Goal: Task Accomplishment & Management: Use online tool/utility

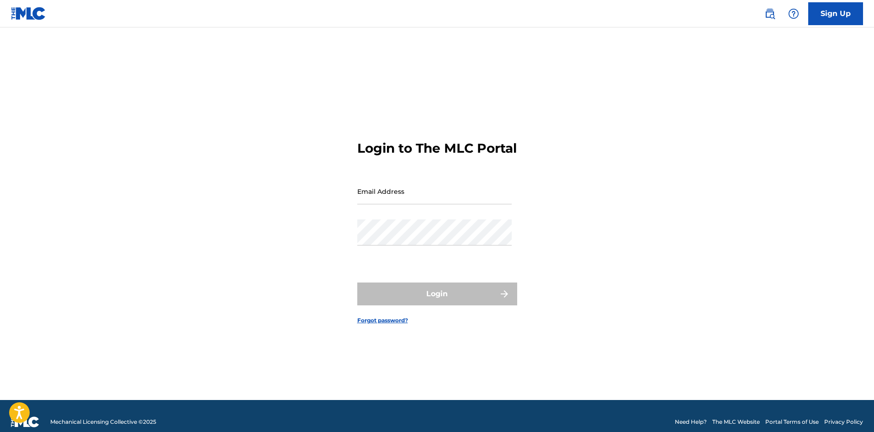
click at [424, 202] on input "Email Address" at bounding box center [434, 191] width 154 height 26
type input "[EMAIL_ADDRESS][DOMAIN_NAME]"
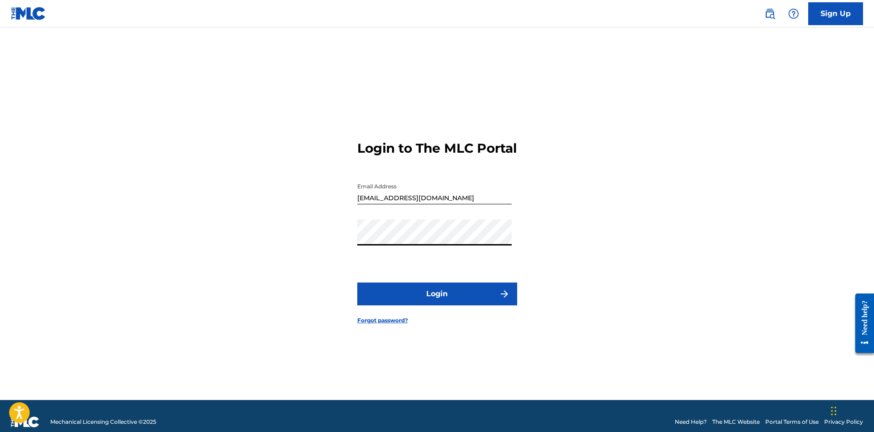
click at [456, 304] on button "Login" at bounding box center [437, 293] width 160 height 23
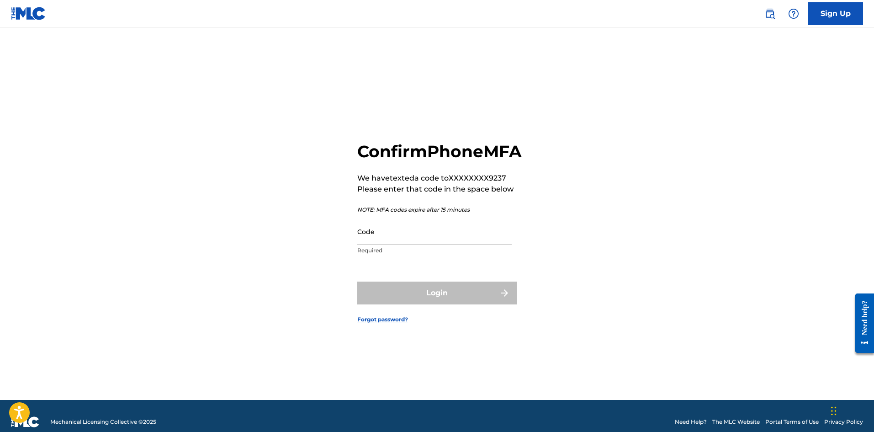
click at [426, 244] on input "Code" at bounding box center [434, 231] width 154 height 26
click at [433, 244] on input "Code" at bounding box center [434, 231] width 154 height 26
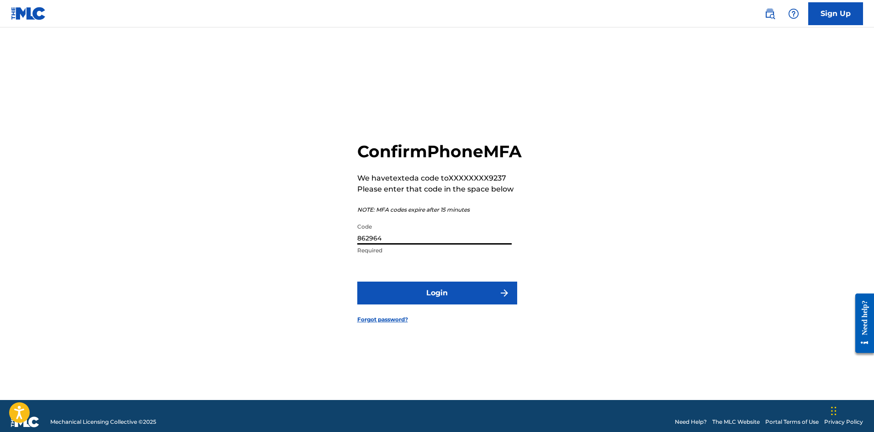
type input "862964"
click at [459, 304] on button "Login" at bounding box center [437, 292] width 160 height 23
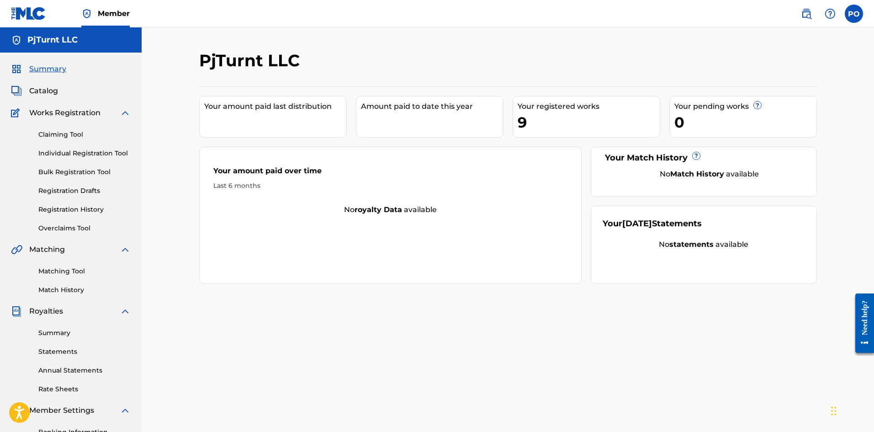
scroll to position [135, 0]
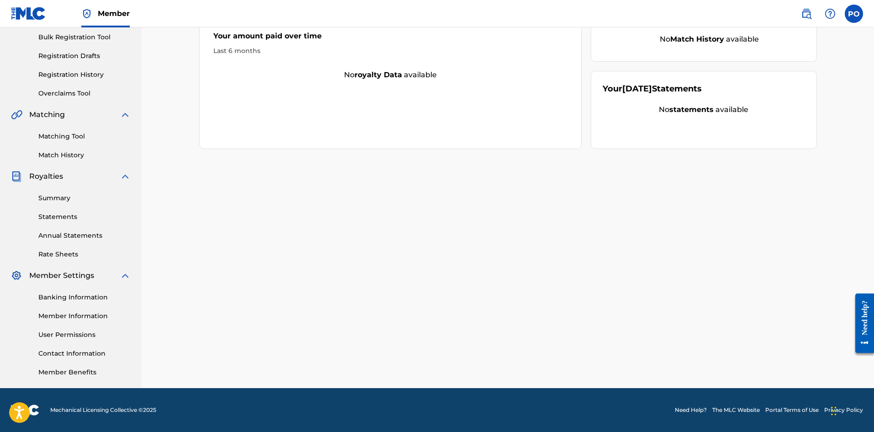
click at [72, 230] on div "Summary Statements Annual Statements Rate Sheets" at bounding box center [71, 220] width 120 height 77
click at [79, 233] on link "Annual Statements" at bounding box center [84, 236] width 92 height 10
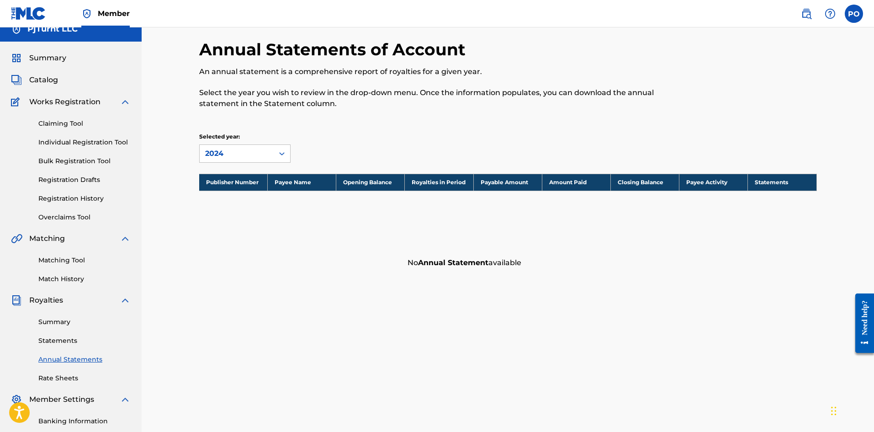
scroll to position [11, 0]
click at [72, 321] on link "Summary" at bounding box center [84, 321] width 92 height 10
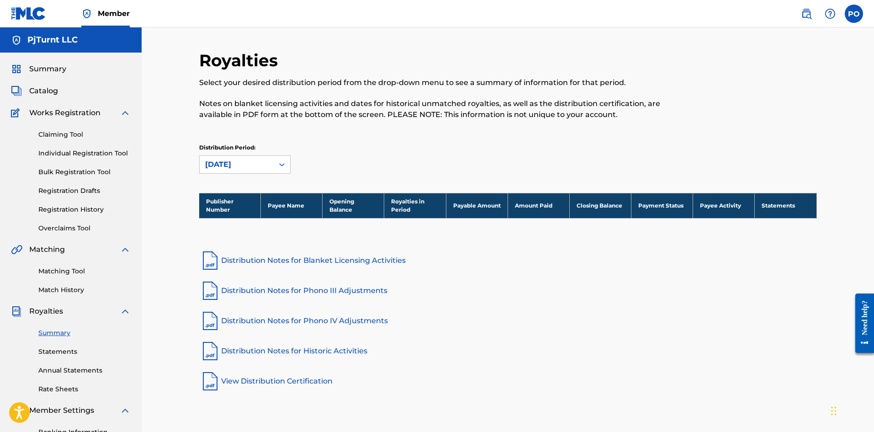
click at [70, 353] on link "Statements" at bounding box center [84, 352] width 92 height 10
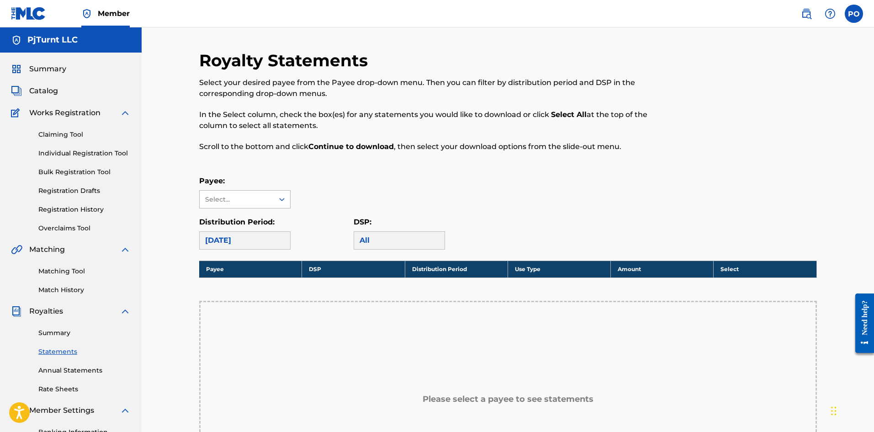
click at [269, 192] on div "Select..." at bounding box center [237, 198] width 74 height 17
click at [269, 206] on div "Select..." at bounding box center [237, 198] width 74 height 17
click at [33, 69] on span "Summary" at bounding box center [47, 68] width 37 height 11
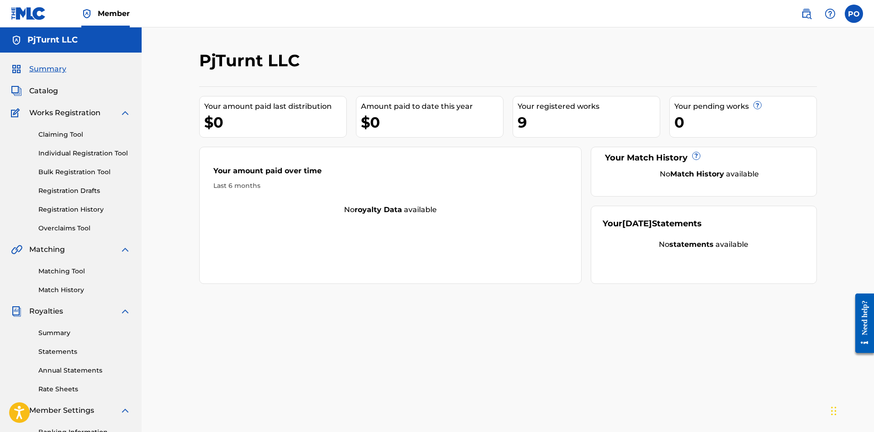
click at [90, 211] on link "Registration History" at bounding box center [84, 210] width 92 height 10
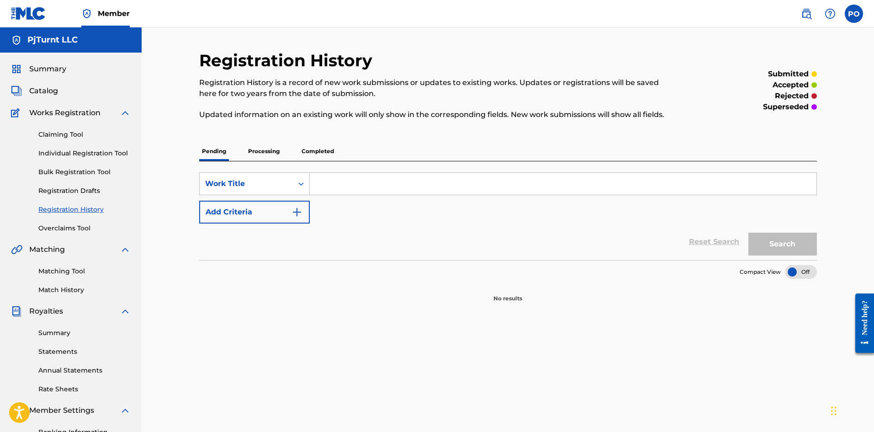
click at [93, 191] on link "Registration Drafts" at bounding box center [84, 191] width 92 height 10
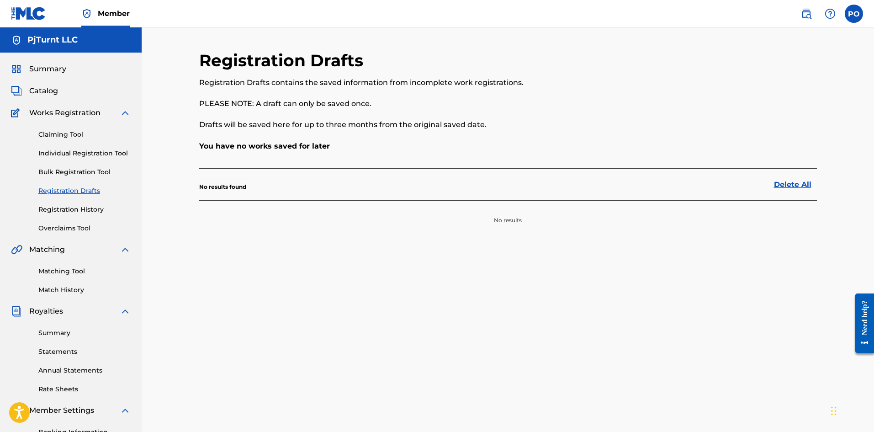
click at [77, 138] on link "Claiming Tool" at bounding box center [84, 135] width 92 height 10
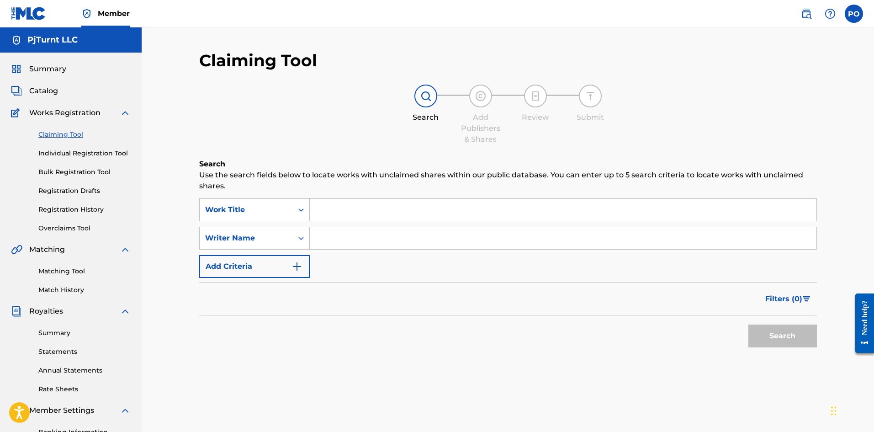
click at [79, 225] on link "Overclaims Tool" at bounding box center [84, 228] width 92 height 10
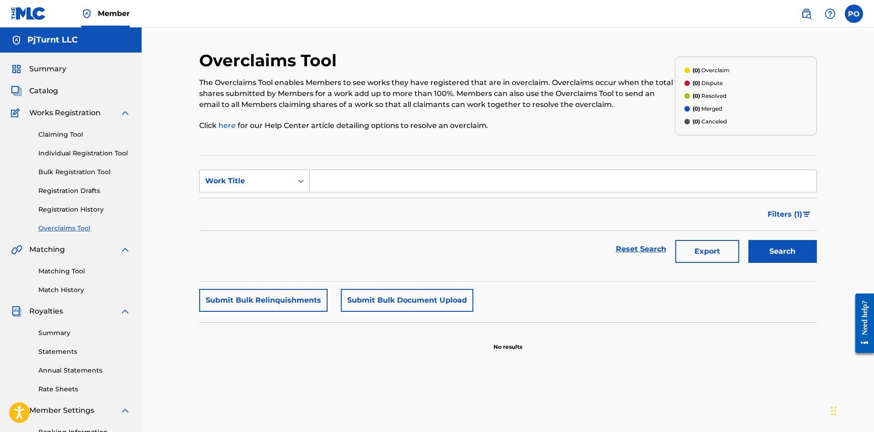
click at [84, 209] on link "Registration History" at bounding box center [84, 210] width 92 height 10
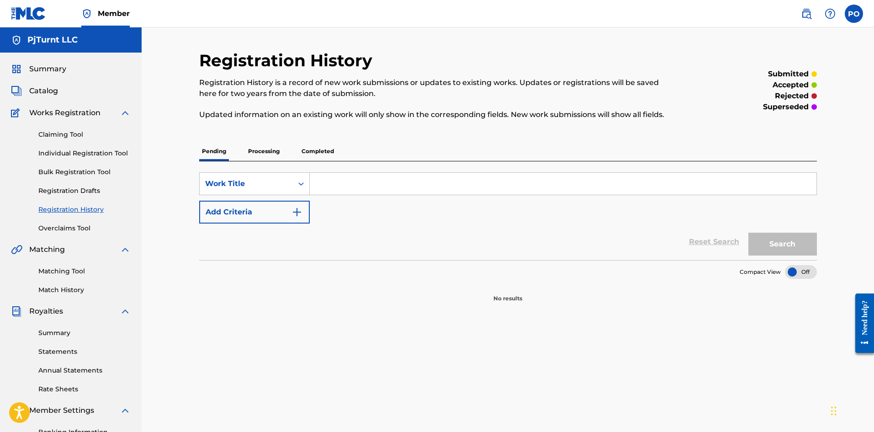
click at [86, 188] on link "Registration Drafts" at bounding box center [84, 191] width 92 height 10
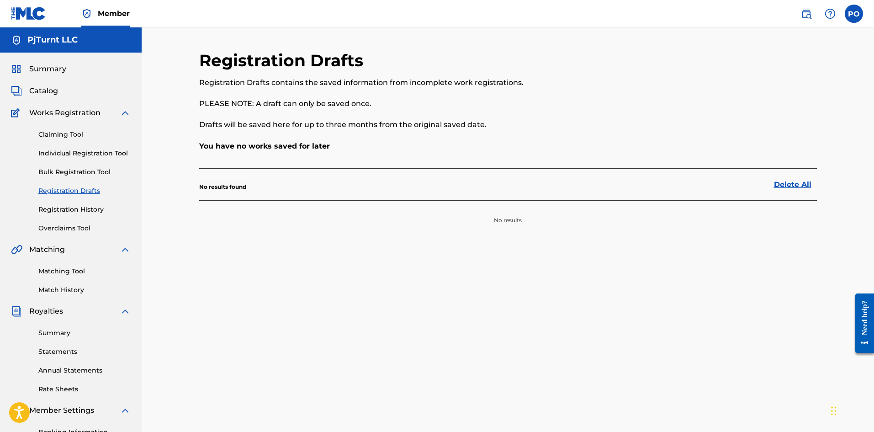
click at [87, 175] on link "Bulk Registration Tool" at bounding box center [84, 172] width 92 height 10
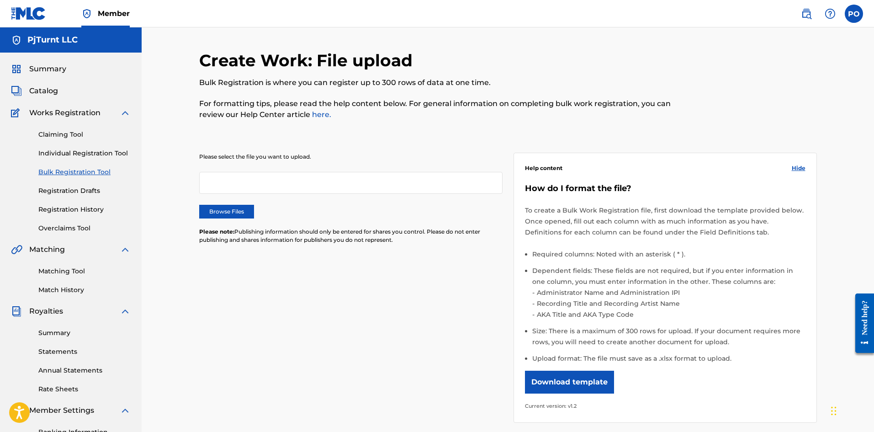
click at [86, 148] on div "Claiming Tool Individual Registration Tool Bulk Registration Tool Registration …" at bounding box center [71, 175] width 120 height 115
click at [86, 152] on link "Individual Registration Tool" at bounding box center [84, 153] width 92 height 10
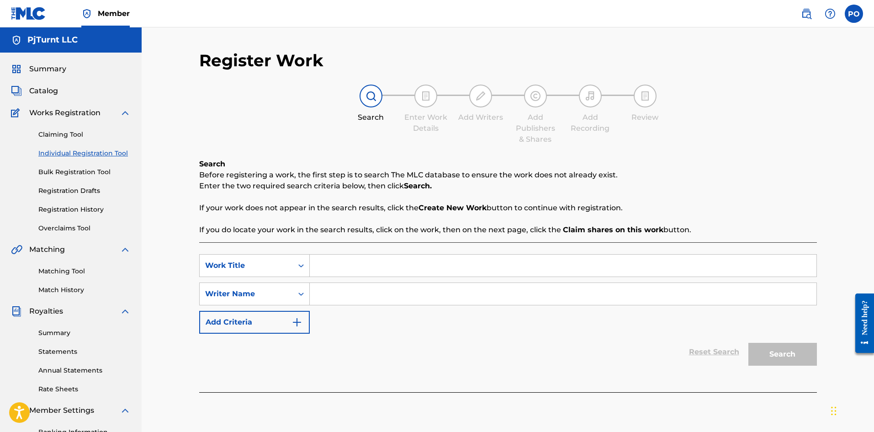
click at [77, 142] on div "Claiming Tool Individual Registration Tool Bulk Registration Tool Registration …" at bounding box center [71, 175] width 120 height 115
click at [74, 135] on link "Claiming Tool" at bounding box center [84, 135] width 92 height 10
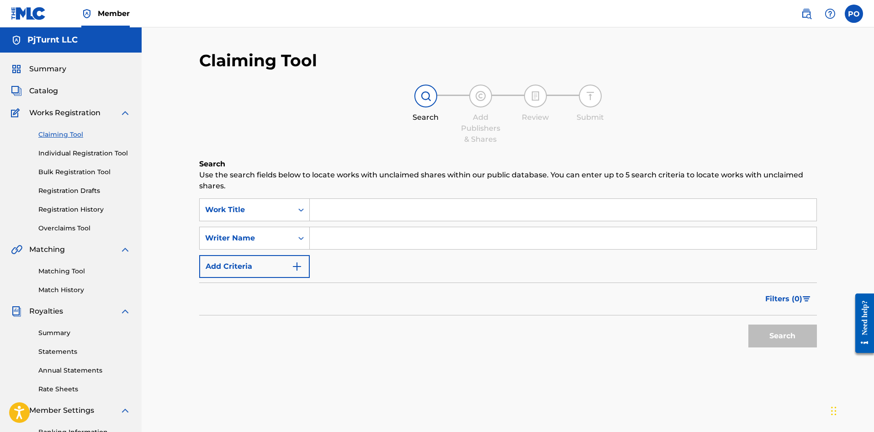
click at [61, 276] on div "Matching Tool Match History" at bounding box center [71, 275] width 120 height 40
click at [62, 274] on link "Matching Tool" at bounding box center [84, 271] width 92 height 10
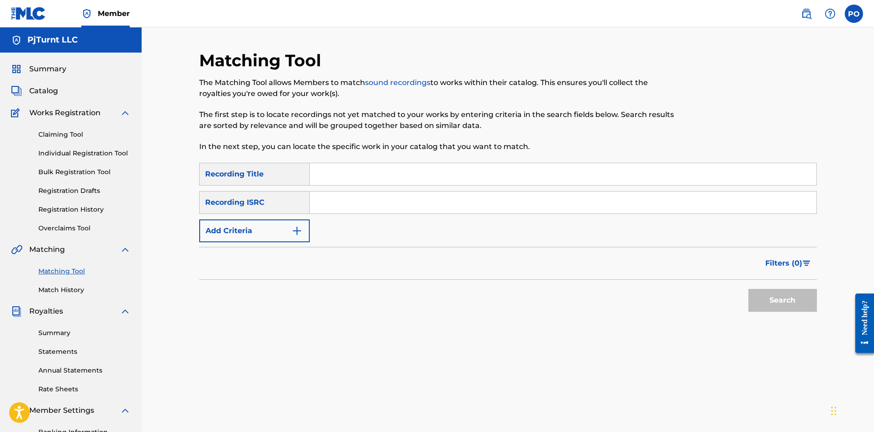
click at [293, 233] on img "Search Form" at bounding box center [296, 230] width 11 height 11
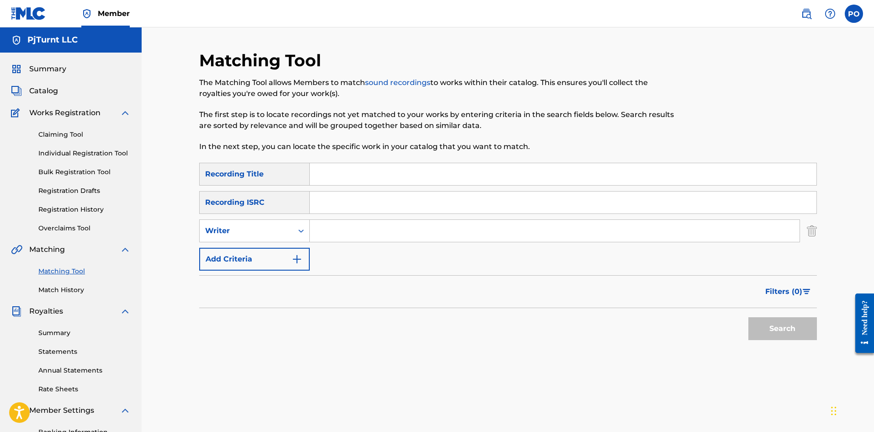
click at [319, 179] on input "Search Form" at bounding box center [563, 174] width 506 height 22
type input "rich regardless"
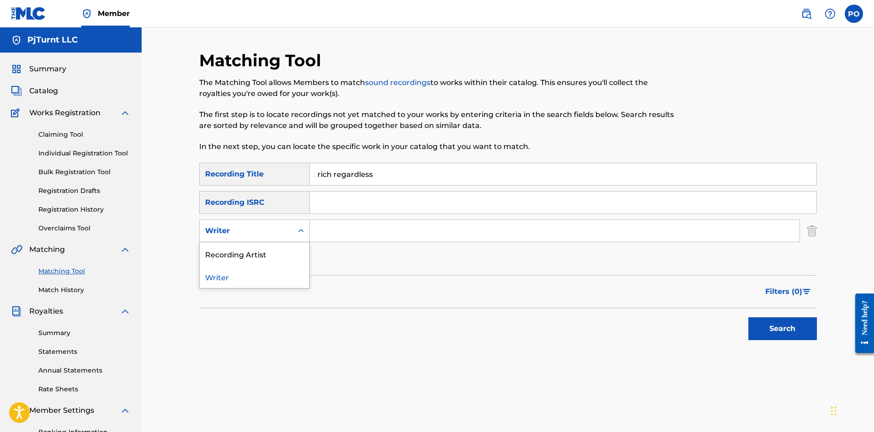
click at [295, 227] on div "Search Form" at bounding box center [301, 230] width 16 height 16
click at [283, 258] on div "Recording Artist" at bounding box center [255, 253] width 110 height 23
click at [354, 220] on input "Search Form" at bounding box center [555, 231] width 490 height 22
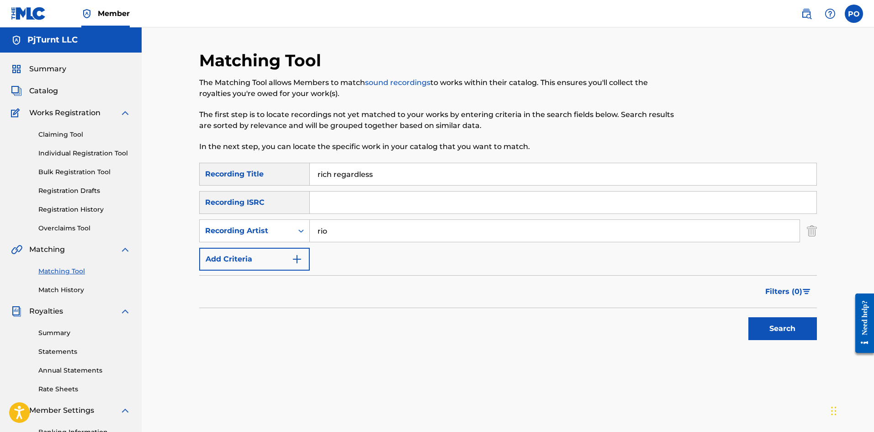
type input "rio"
click at [748, 317] on button "Search" at bounding box center [782, 328] width 68 height 23
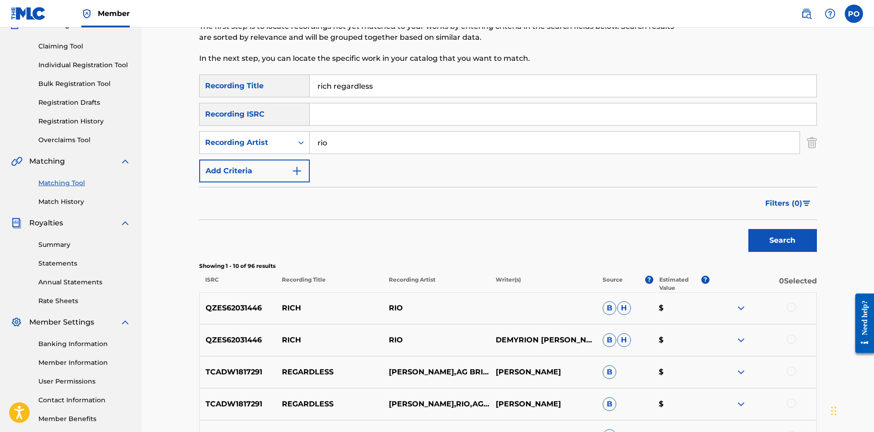
scroll to position [83, 0]
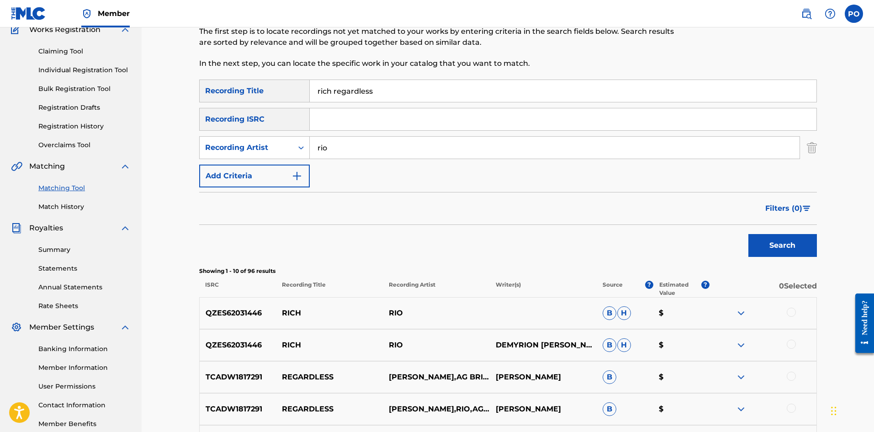
click at [99, 128] on link "Registration History" at bounding box center [84, 126] width 92 height 10
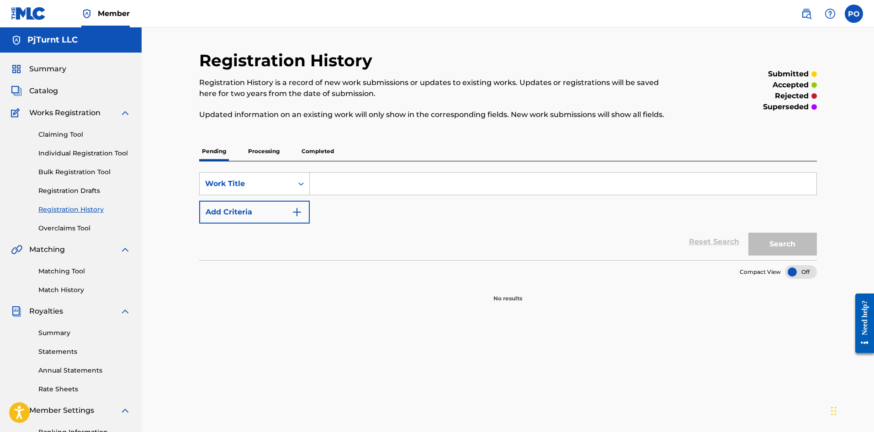
click at [330, 148] on p "Completed" at bounding box center [318, 151] width 38 height 19
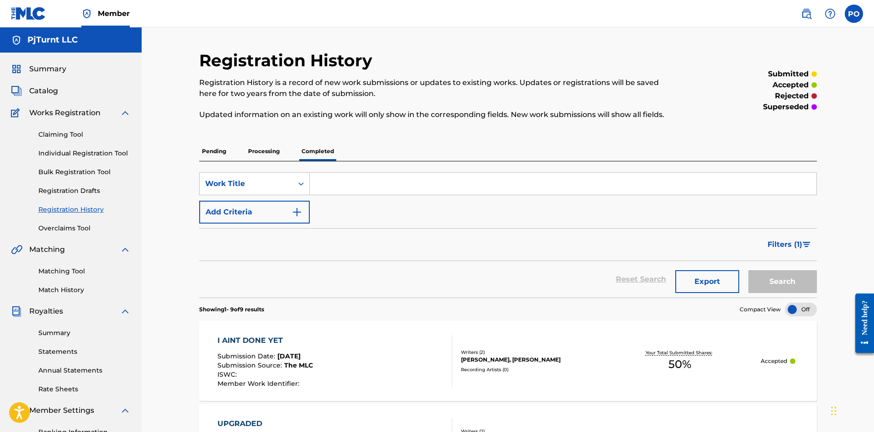
click at [271, 151] on p "Processing" at bounding box center [263, 151] width 37 height 19
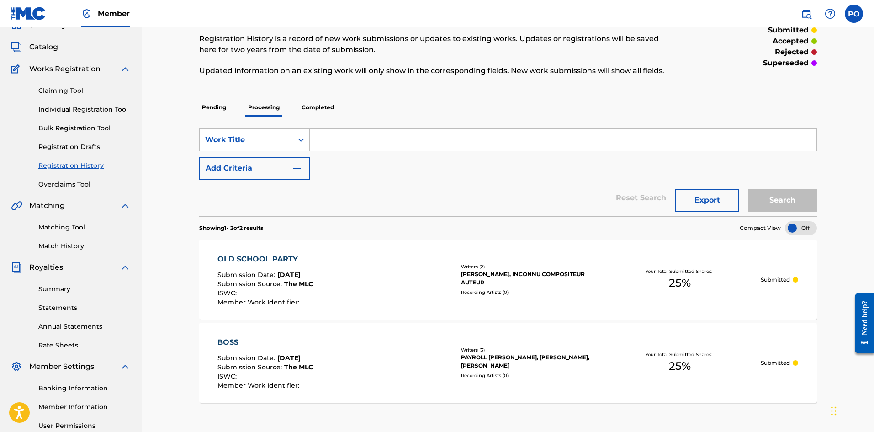
scroll to position [43, 0]
click at [323, 105] on p "Completed" at bounding box center [318, 108] width 38 height 19
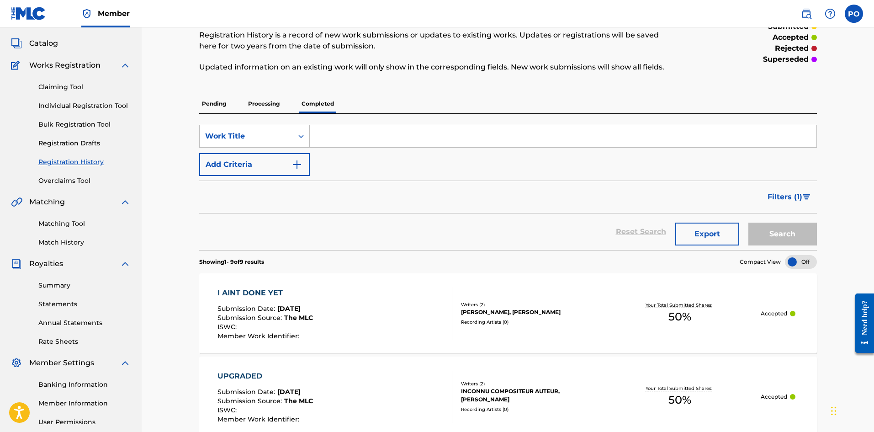
scroll to position [47, 0]
click at [83, 226] on link "Matching Tool" at bounding box center [84, 224] width 92 height 10
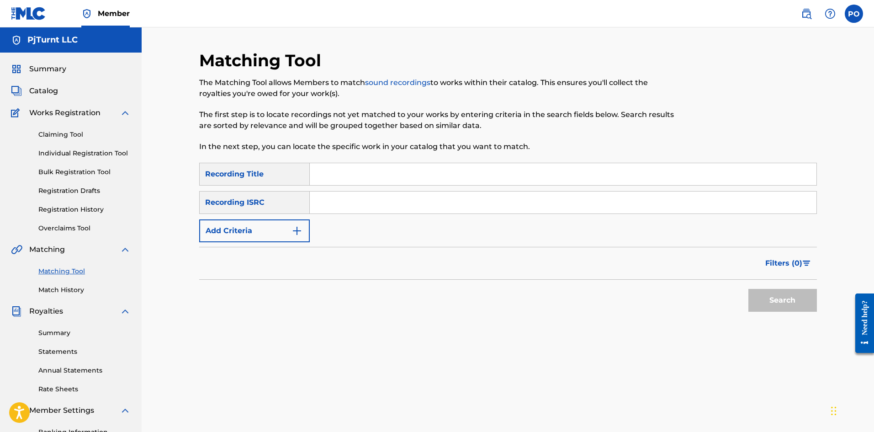
click at [318, 169] on input "Search Form" at bounding box center [563, 174] width 506 height 22
click at [748, 289] on button "Search" at bounding box center [782, 300] width 68 height 23
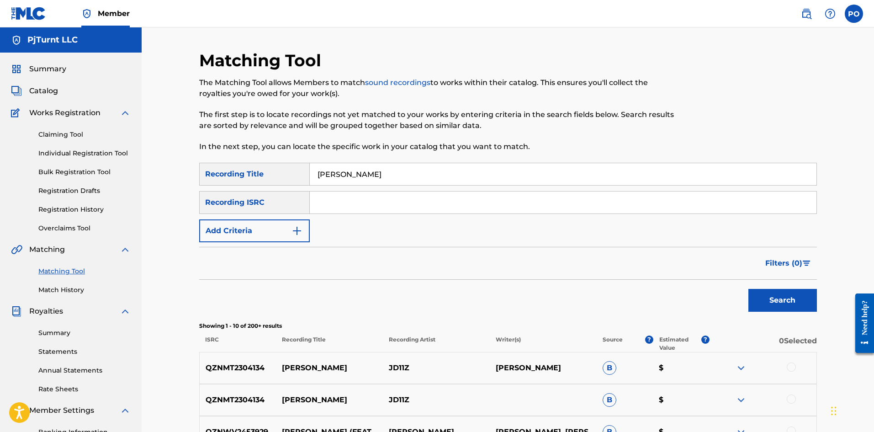
click at [354, 169] on input "[PERSON_NAME]" at bounding box center [563, 174] width 506 height 22
type input "r"
type input "upgraded"
click at [299, 234] on img "Search Form" at bounding box center [296, 230] width 11 height 11
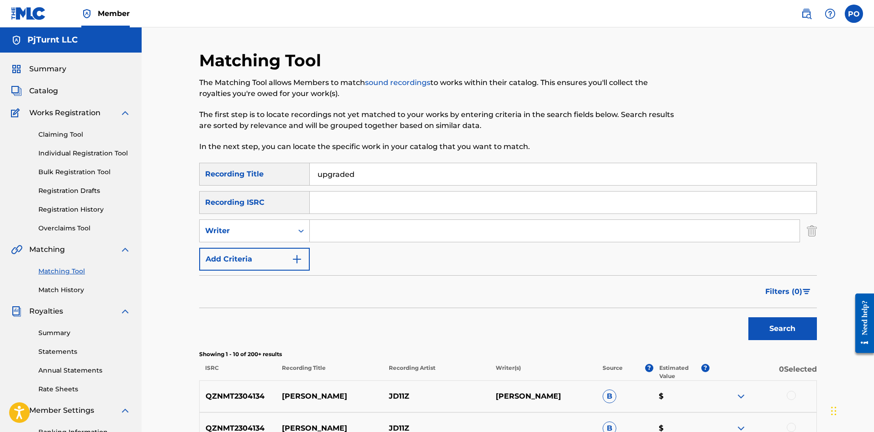
click at [335, 227] on input "Search Form" at bounding box center [555, 231] width 490 height 22
type input "yn [PERSON_NAME]"
click at [748, 317] on button "Search" at bounding box center [782, 328] width 68 height 23
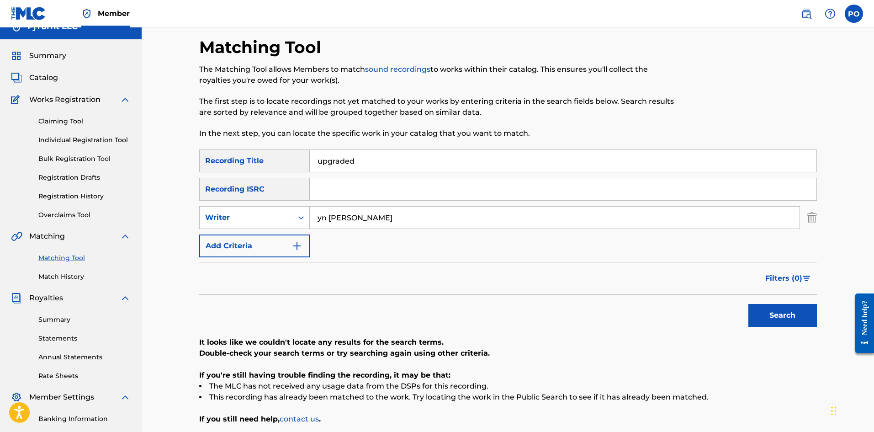
scroll to position [14, 0]
click at [383, 158] on input "upgraded" at bounding box center [563, 160] width 506 height 22
type input "u"
click at [390, 205] on div "SearchWithCriteria5383dfc9-3261-4e6c-8123-306b9ea63dff Recording Title SearchWi…" at bounding box center [507, 202] width 617 height 108
click at [394, 218] on input "yn [PERSON_NAME]" at bounding box center [555, 216] width 490 height 22
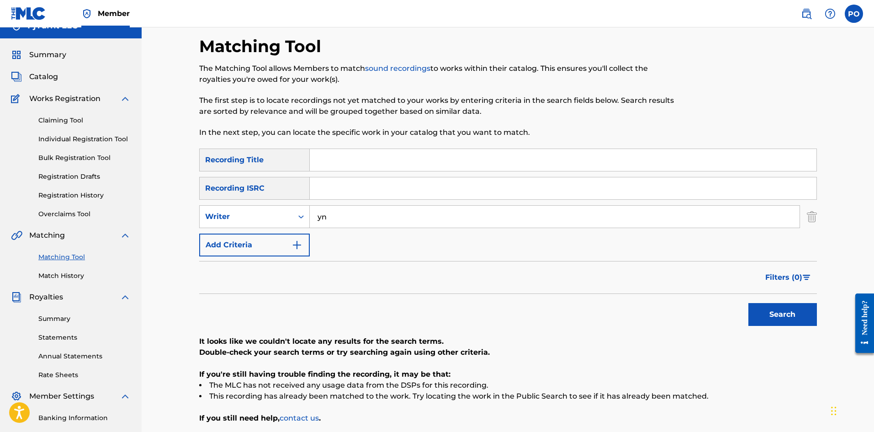
type input "y"
click at [58, 334] on link "Statements" at bounding box center [84, 337] width 92 height 10
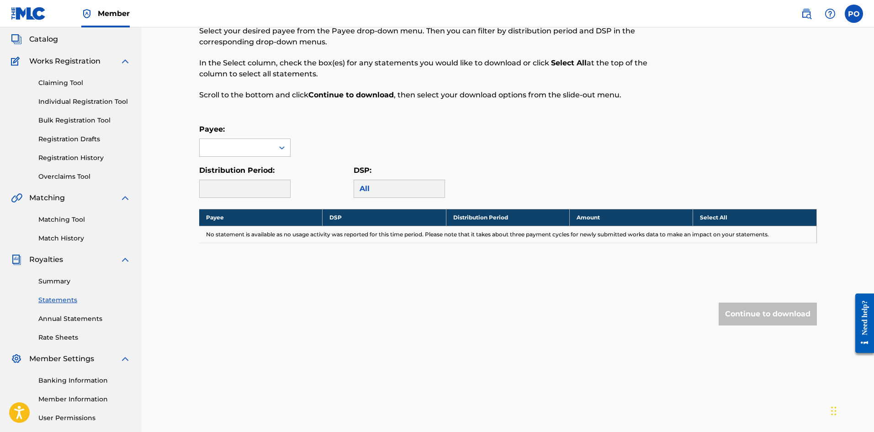
scroll to position [52, 0]
